Goal: Information Seeking & Learning: Learn about a topic

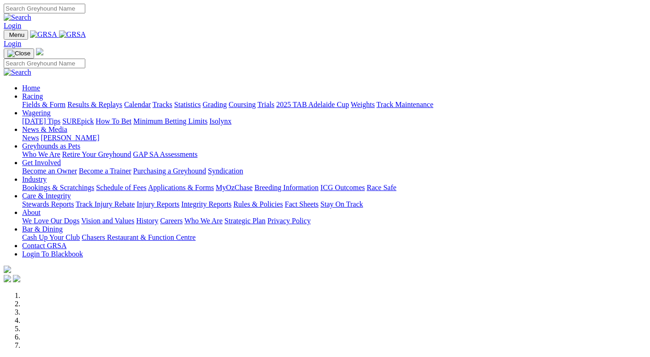
click at [214, 183] on link "Applications & Forms" at bounding box center [181, 187] width 66 height 8
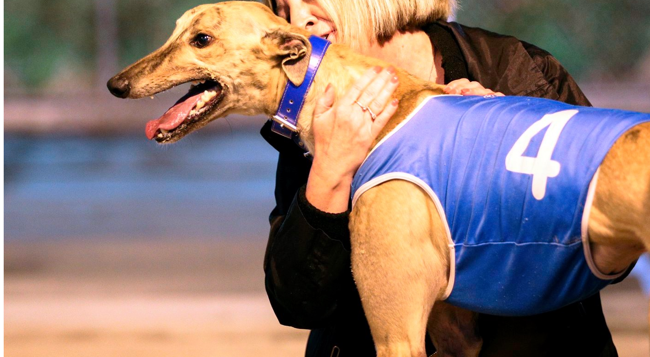
scroll to position [553, 0]
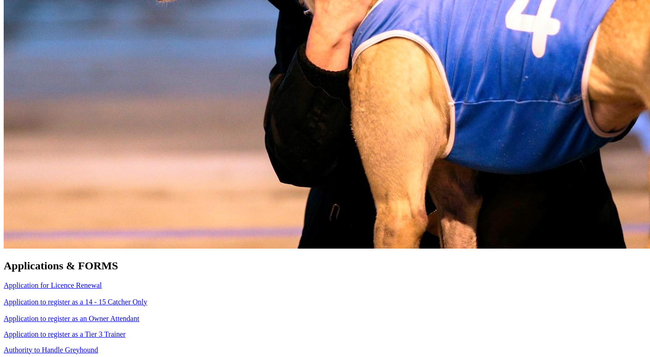
scroll to position [691, 0]
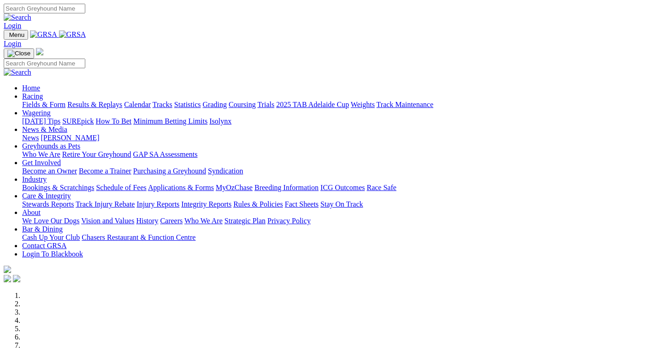
click at [43, 92] on link "Racing" at bounding box center [32, 96] width 21 height 8
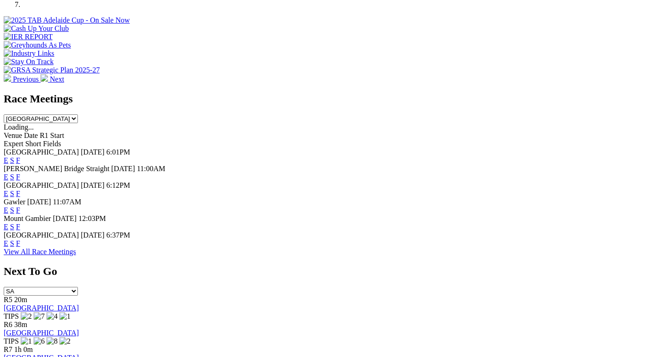
scroll to position [369, 0]
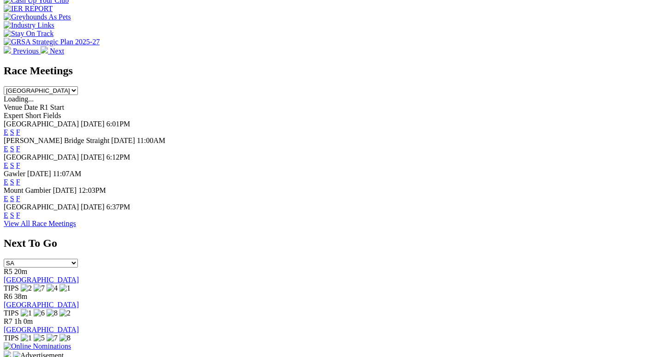
click at [20, 211] on link "F" at bounding box center [18, 215] width 4 height 8
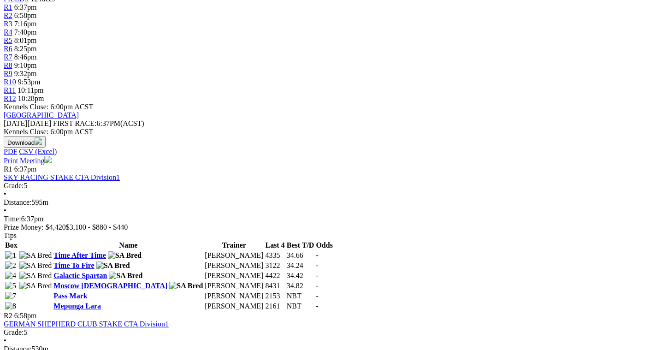
scroll to position [369, 0]
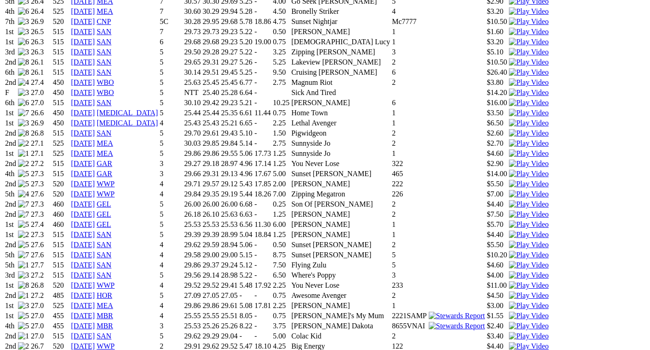
scroll to position [783, 0]
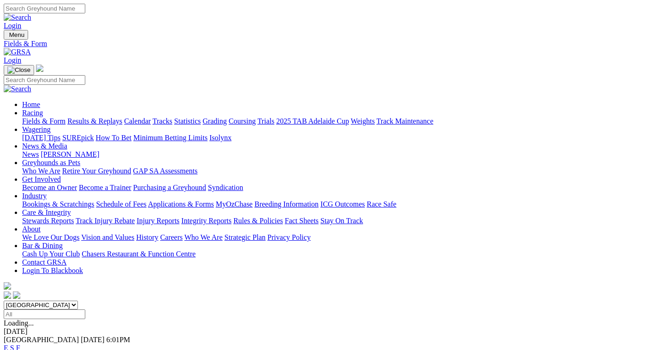
scroll to position [184, 0]
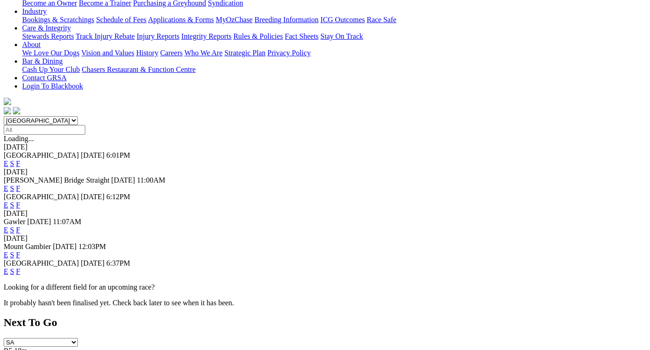
click at [20, 267] on link "F" at bounding box center [18, 271] width 4 height 8
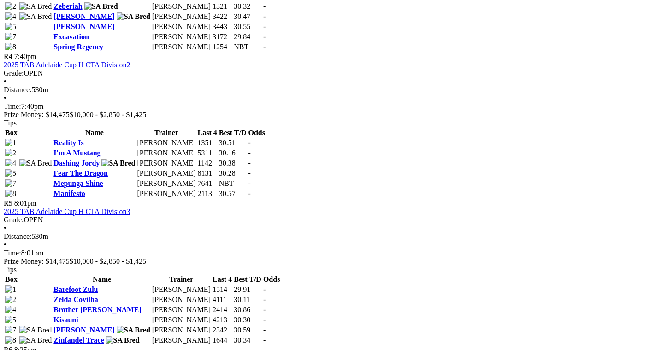
scroll to position [968, 0]
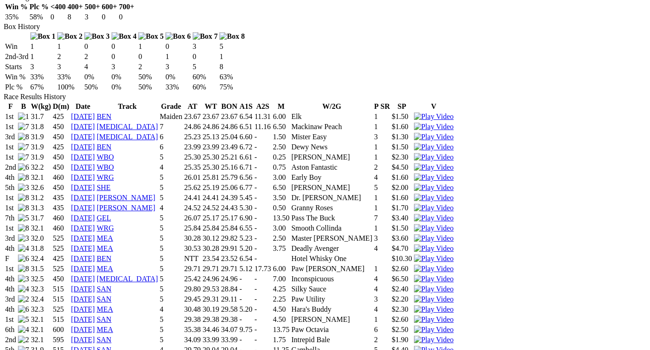
scroll to position [599, 0]
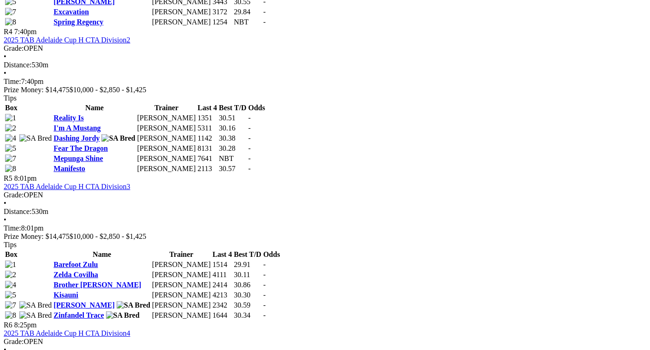
scroll to position [922, 0]
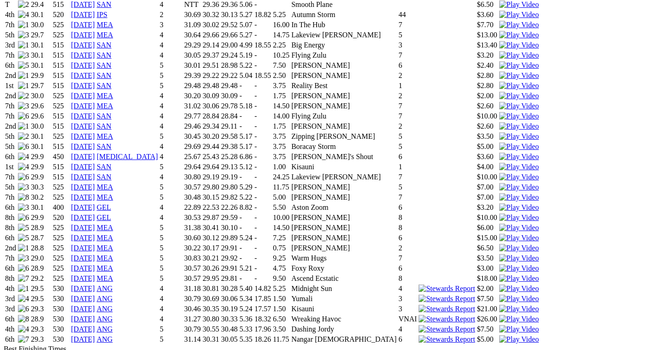
scroll to position [1060, 0]
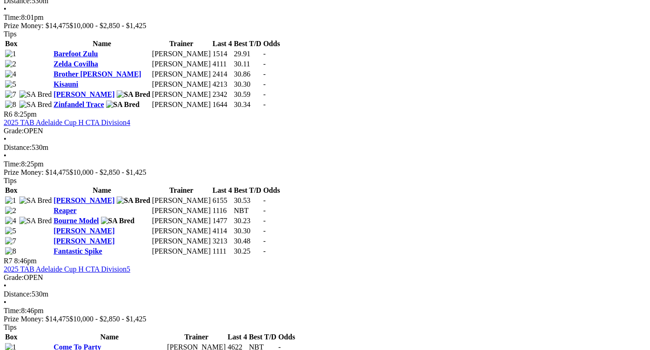
scroll to position [1152, 0]
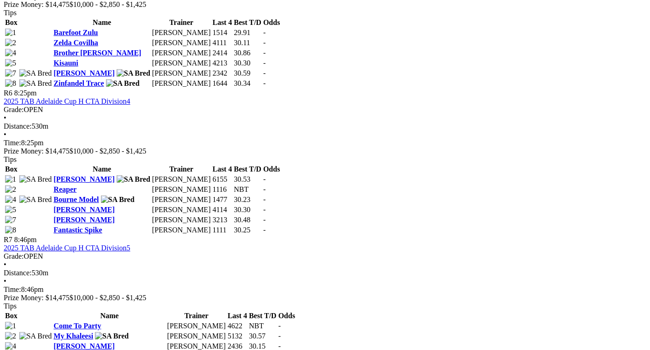
scroll to position [1152, 0]
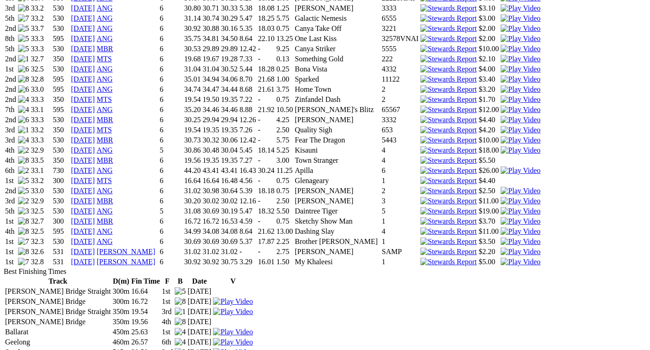
scroll to position [968, 0]
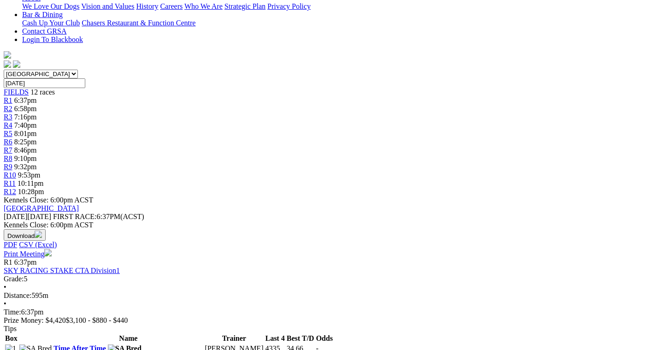
scroll to position [230, 0]
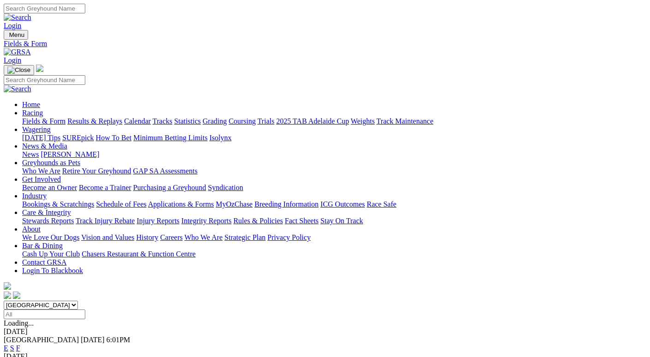
click at [67, 142] on link "News & Media" at bounding box center [44, 146] width 45 height 8
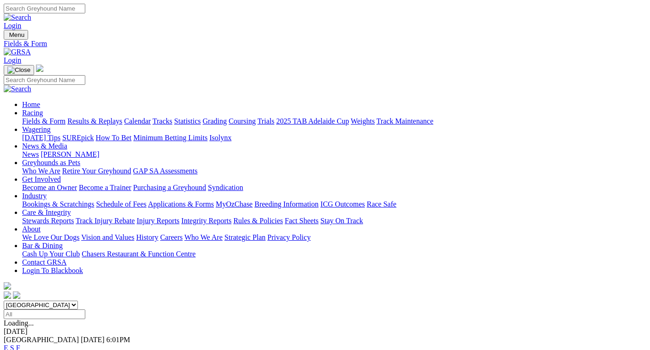
click at [67, 142] on link "News & Media" at bounding box center [44, 146] width 45 height 8
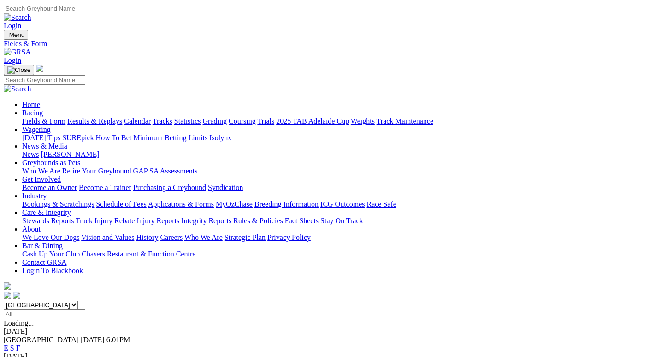
click at [67, 142] on link "News & Media" at bounding box center [44, 146] width 45 height 8
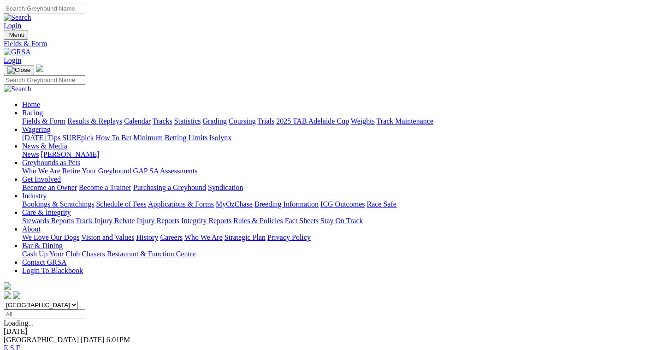
click at [67, 142] on link "News & Media" at bounding box center [44, 146] width 45 height 8
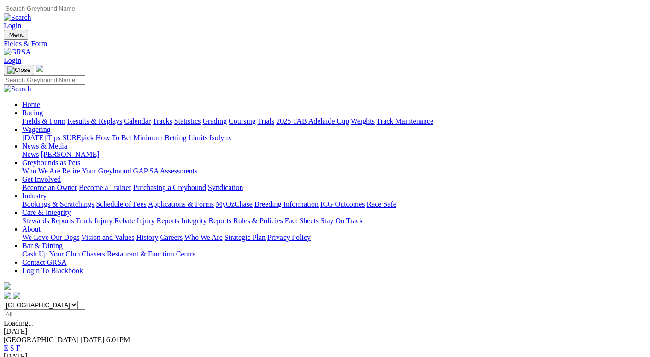
click at [39, 150] on link "News" at bounding box center [30, 154] width 17 height 8
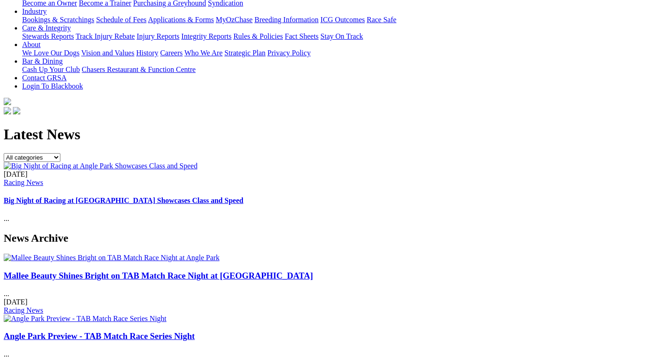
scroll to position [138, 0]
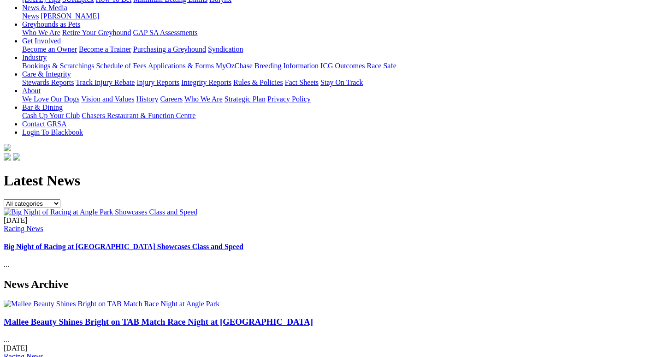
click at [243, 242] on link "Big Night of Racing at [GEOGRAPHIC_DATA] Showcases Class and Speed" at bounding box center [124, 246] width 240 height 8
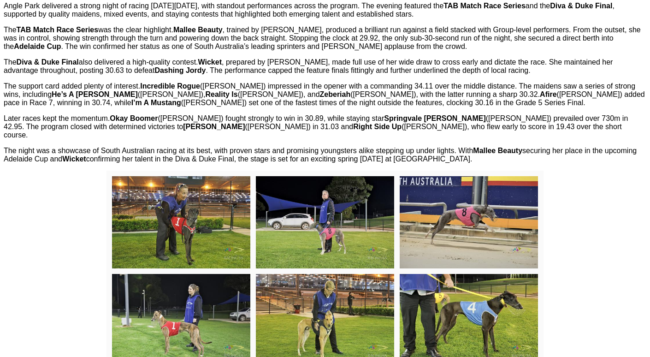
scroll to position [369, 0]
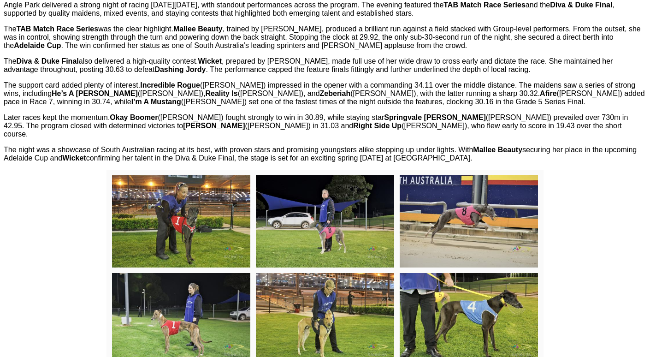
click at [132, 245] on img at bounding box center [181, 221] width 138 height 92
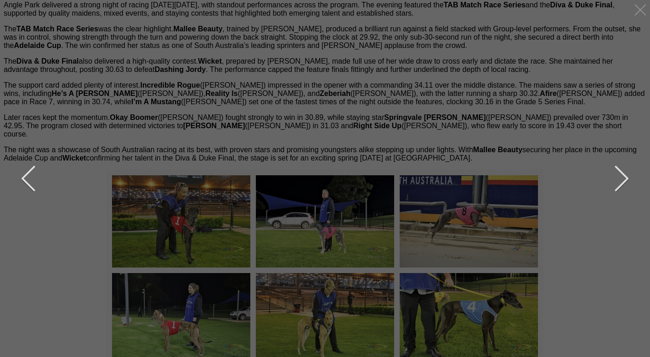
click at [622, 177] on button "next" at bounding box center [615, 178] width 28 height 46
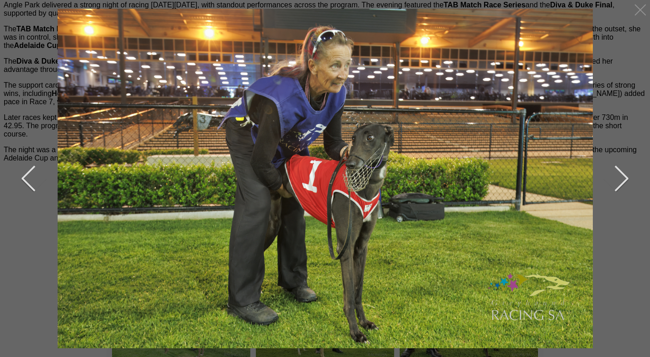
click at [623, 177] on button "next" at bounding box center [615, 178] width 28 height 46
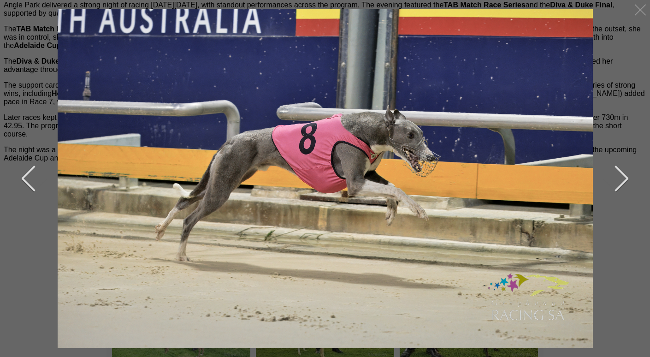
click at [626, 177] on button "next" at bounding box center [615, 178] width 28 height 46
click at [624, 178] on button "next" at bounding box center [615, 178] width 28 height 46
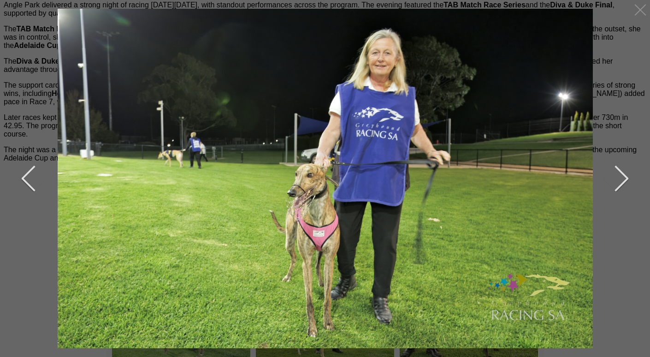
click at [624, 178] on button "next" at bounding box center [615, 178] width 28 height 46
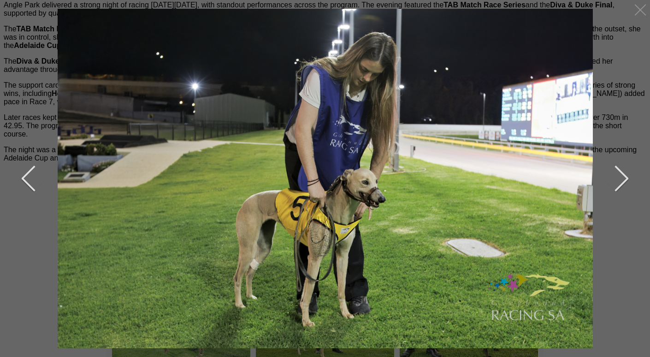
click at [624, 178] on button "next" at bounding box center [615, 178] width 28 height 46
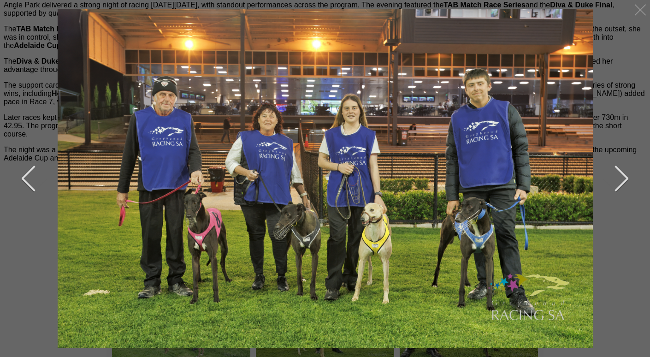
click at [624, 178] on button "next" at bounding box center [615, 178] width 28 height 46
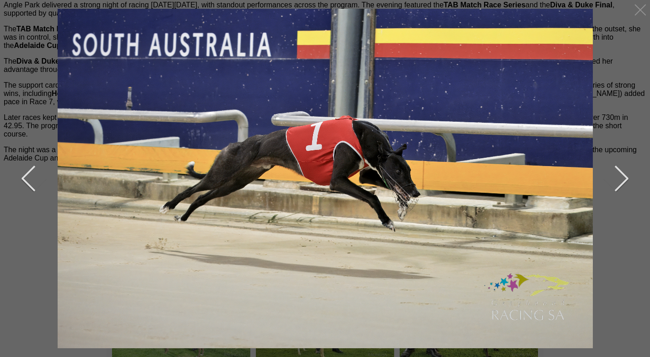
click at [624, 178] on button "next" at bounding box center [615, 178] width 28 height 46
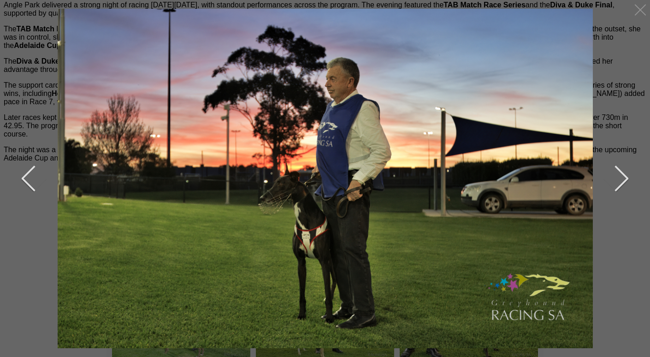
click at [624, 178] on button "next" at bounding box center [615, 178] width 28 height 46
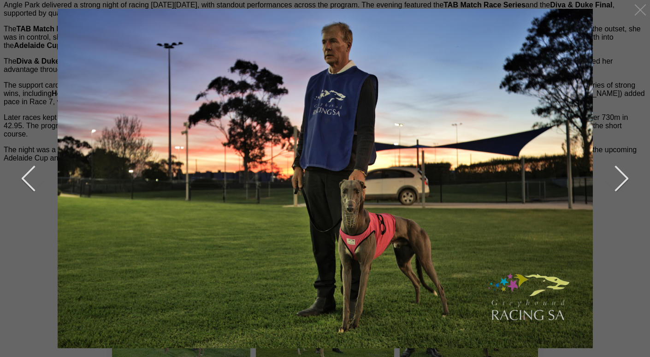
click at [624, 178] on button "next" at bounding box center [615, 178] width 28 height 46
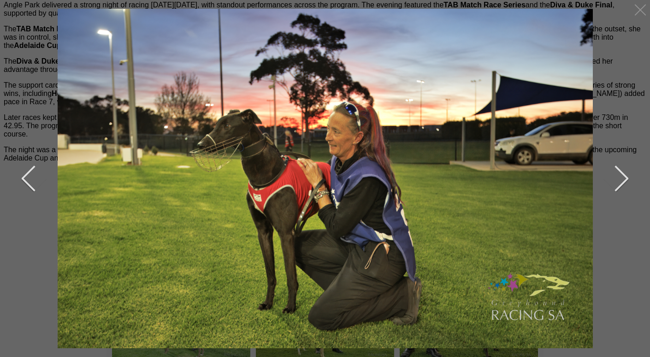
click at [625, 178] on button "next" at bounding box center [615, 178] width 28 height 46
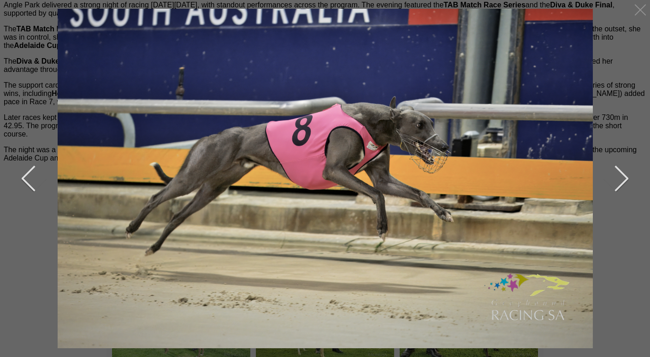
click at [625, 178] on button "next" at bounding box center [615, 178] width 28 height 46
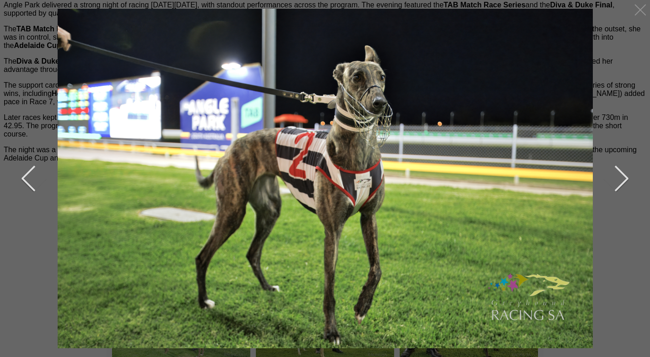
click at [623, 179] on button "next" at bounding box center [615, 178] width 28 height 46
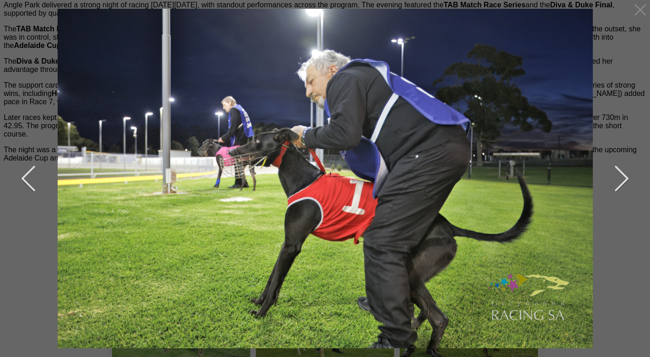
click at [623, 179] on button "next" at bounding box center [615, 178] width 28 height 46
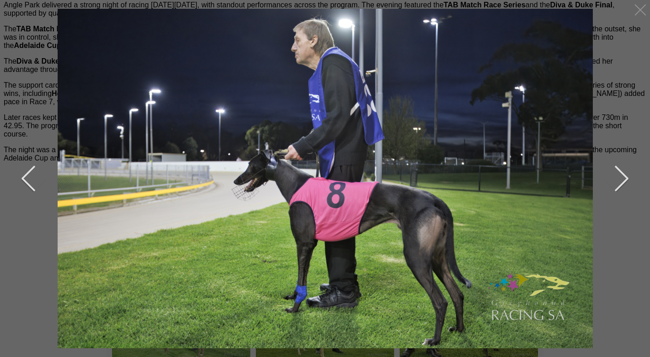
click at [624, 179] on button "next" at bounding box center [615, 178] width 28 height 46
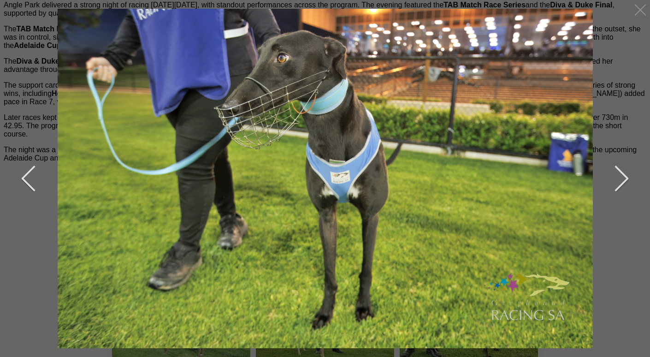
click at [625, 178] on button "next" at bounding box center [615, 178] width 28 height 46
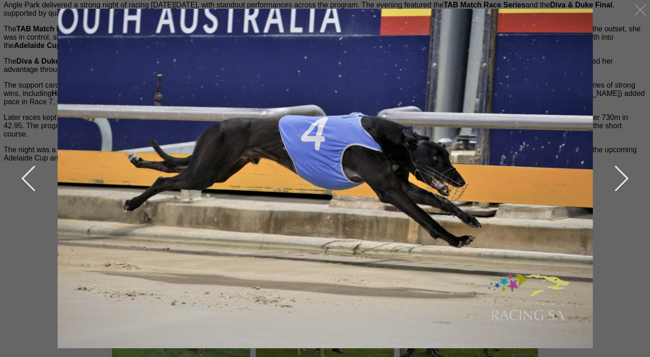
click at [626, 178] on button "next" at bounding box center [615, 178] width 28 height 46
click at [626, 180] on button "next" at bounding box center [615, 178] width 28 height 46
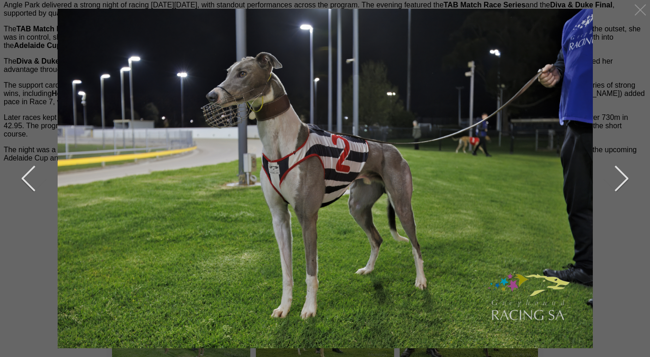
click at [626, 180] on button "next" at bounding box center [615, 178] width 28 height 46
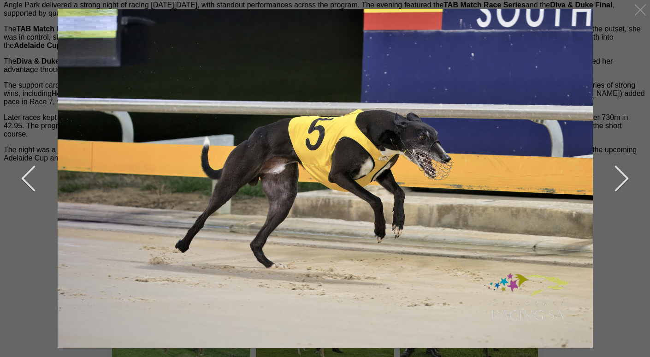
click at [626, 180] on button "next" at bounding box center [615, 178] width 28 height 46
click at [625, 177] on button "next" at bounding box center [615, 178] width 28 height 46
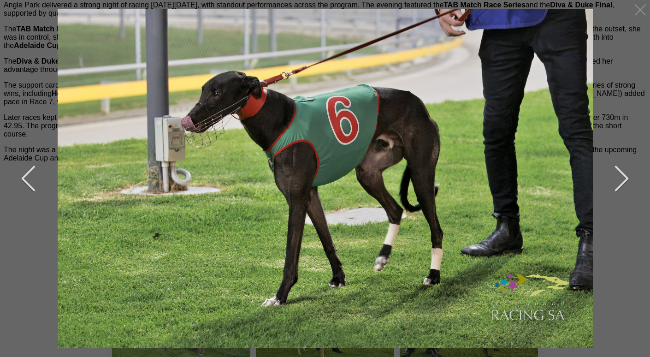
click at [625, 178] on button "next" at bounding box center [615, 178] width 28 height 46
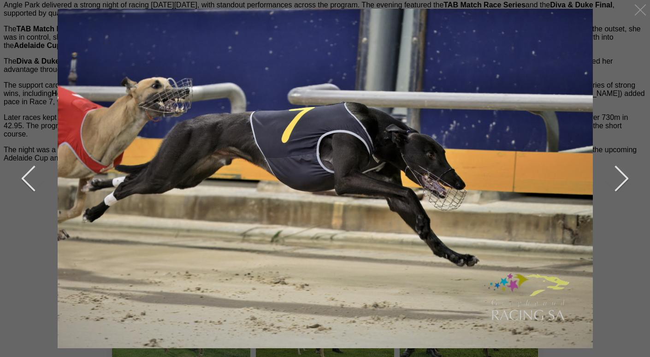
click at [624, 177] on button "next" at bounding box center [615, 178] width 28 height 46
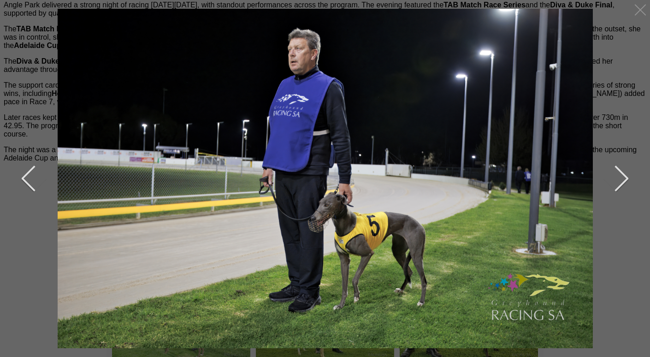
click at [625, 178] on button "next" at bounding box center [615, 178] width 28 height 46
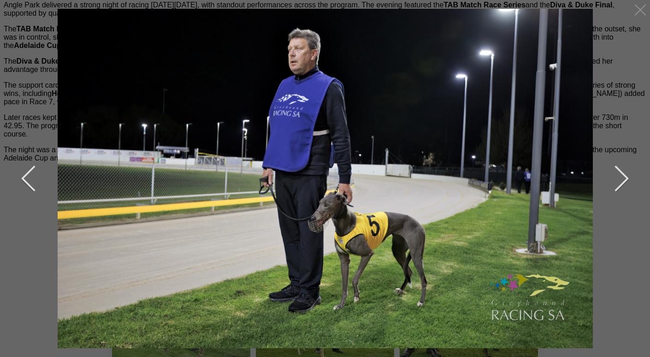
click at [624, 180] on button "next" at bounding box center [615, 178] width 28 height 46
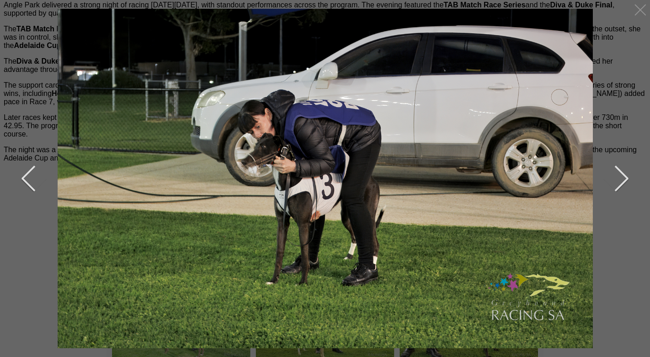
click at [624, 180] on button "next" at bounding box center [615, 178] width 28 height 46
click at [625, 179] on button "next" at bounding box center [615, 178] width 28 height 46
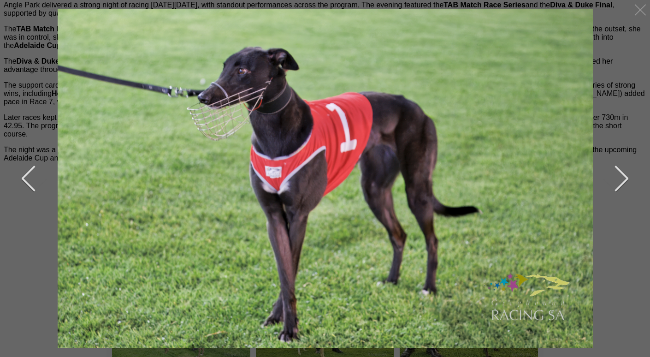
click at [625, 179] on button "next" at bounding box center [615, 178] width 28 height 46
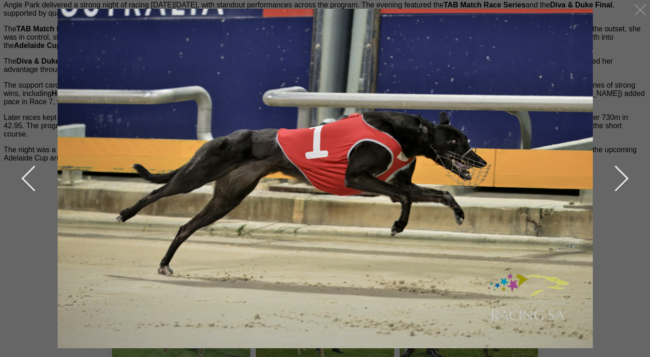
click at [625, 179] on button "next" at bounding box center [615, 178] width 28 height 46
click at [625, 178] on button "next" at bounding box center [615, 178] width 28 height 46
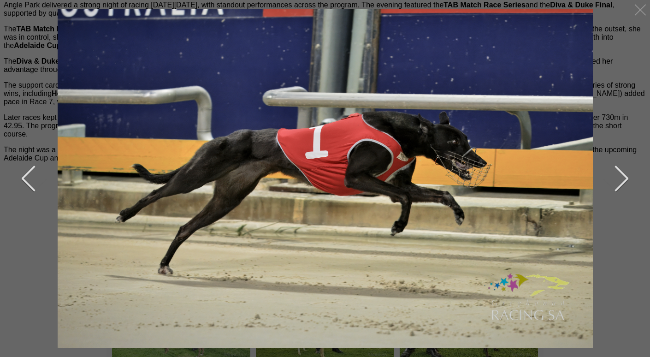
click at [626, 177] on button "next" at bounding box center [615, 178] width 28 height 46
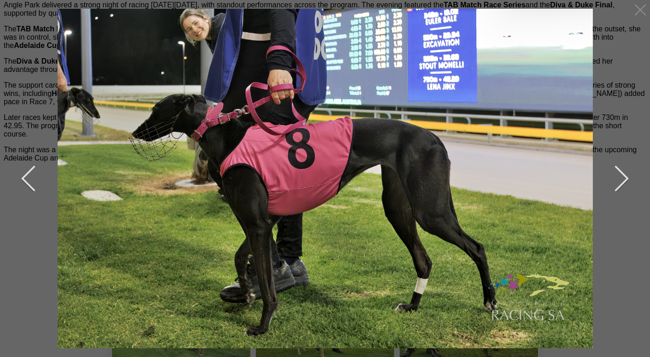
click at [626, 177] on button "next" at bounding box center [615, 178] width 28 height 46
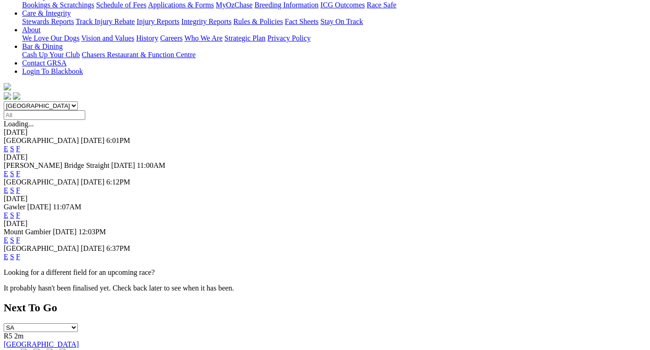
scroll to position [230, 0]
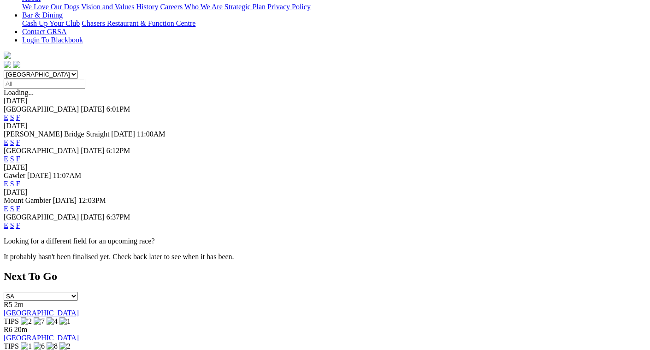
click at [20, 221] on link "F" at bounding box center [18, 225] width 4 height 8
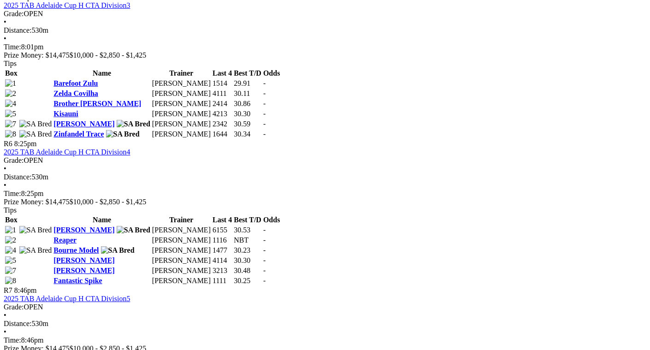
scroll to position [1106, 0]
